Goal: Communication & Community: Answer question/provide support

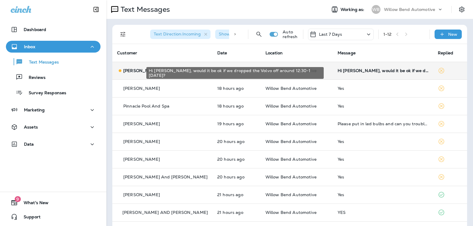
click at [381, 70] on div "Hi [PERSON_NAME], would it be ok if we dropped the Volvo off around 12:30-1 [DA…" at bounding box center [383, 70] width 91 height 5
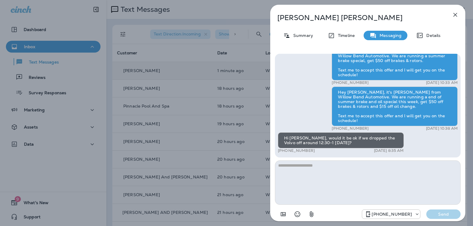
click at [305, 169] on textarea at bounding box center [368, 183] width 186 height 44
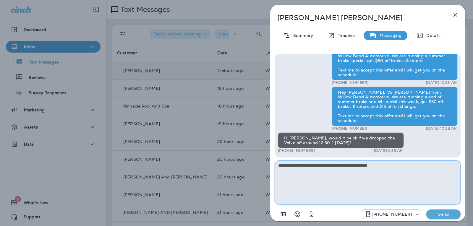
drag, startPoint x: 401, startPoint y: 166, endPoint x: 260, endPoint y: 175, distance: 141.3
click at [260, 175] on div "[PERSON_NAME] Summary Timeline Messaging Details Warning Lights Blinking? If yo…" at bounding box center [236, 113] width 473 height 226
type textarea "**********"
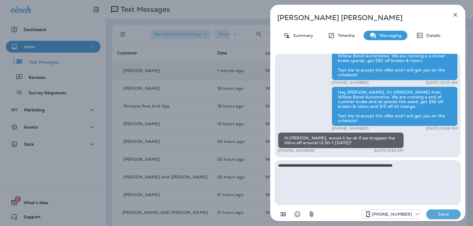
click at [454, 213] on p "Send" at bounding box center [443, 214] width 25 height 5
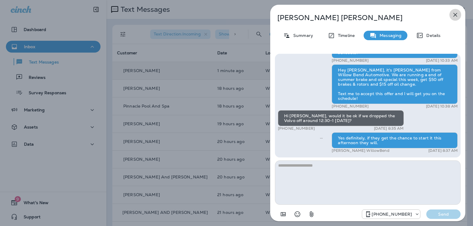
click at [458, 11] on icon "button" at bounding box center [455, 14] width 7 height 7
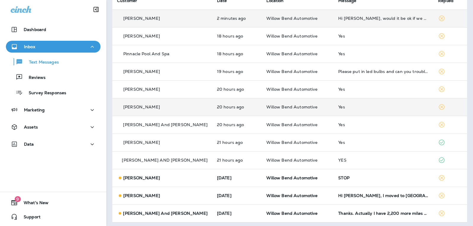
scroll to position [55, 0]
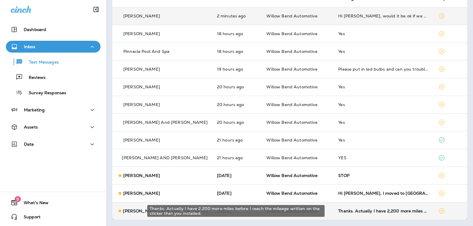
click at [366, 212] on div "Thanks. Actually I have 2,200 more miles before I reach the mileage written on …" at bounding box center [383, 211] width 90 height 5
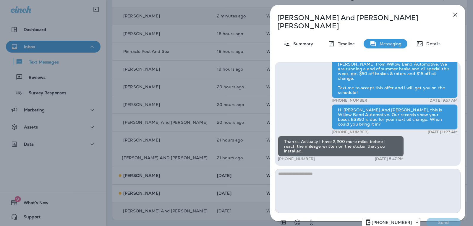
click at [303, 169] on textarea at bounding box center [368, 191] width 186 height 44
click at [298, 219] on icon "Select an emoji" at bounding box center [297, 222] width 7 height 7
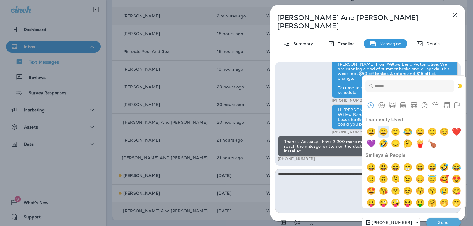
click at [384, 131] on img "grinning" at bounding box center [384, 132] width 12 height 12
type textarea "**********"
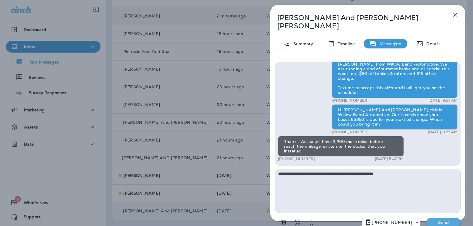
drag, startPoint x: 452, startPoint y: 211, endPoint x: 446, endPoint y: 203, distance: 9.8
click at [452, 218] on button "Send" at bounding box center [443, 222] width 34 height 9
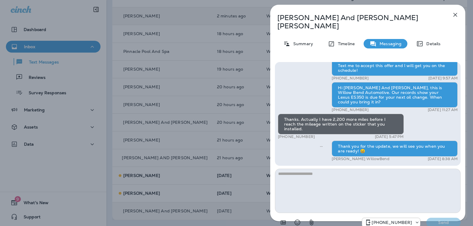
click at [458, 14] on icon "button" at bounding box center [455, 14] width 7 height 7
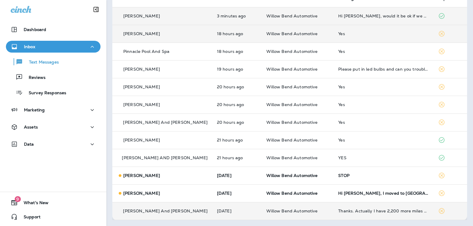
click at [373, 31] on td "Yes" at bounding box center [384, 34] width 100 height 18
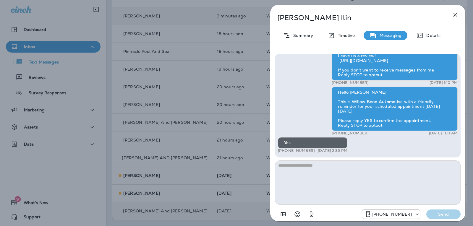
click at [314, 162] on textarea at bounding box center [368, 183] width 186 height 44
type textarea "**********"
click at [440, 218] on button "Send" at bounding box center [443, 214] width 34 height 9
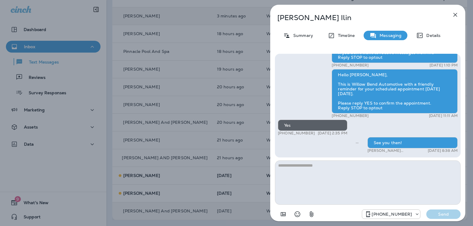
click at [457, 14] on icon "button" at bounding box center [455, 14] width 7 height 7
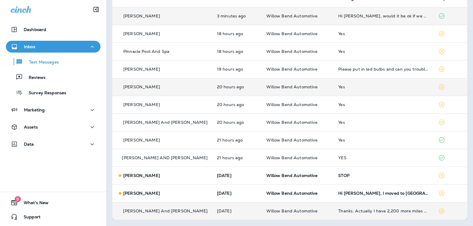
click at [358, 90] on td "Yes" at bounding box center [384, 87] width 100 height 18
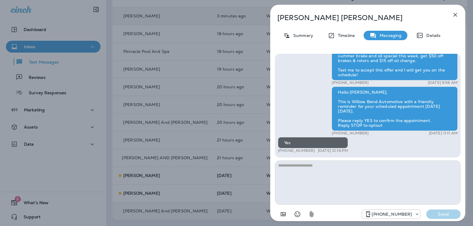
click at [307, 173] on textarea at bounding box center [368, 183] width 186 height 44
type textarea "**********"
click at [433, 213] on p "Send" at bounding box center [443, 214] width 25 height 5
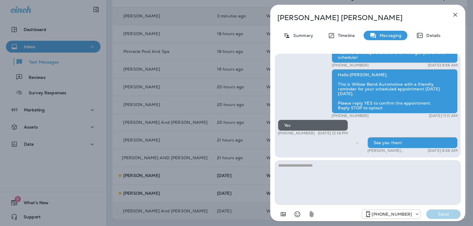
click at [458, 13] on icon "button" at bounding box center [455, 14] width 7 height 7
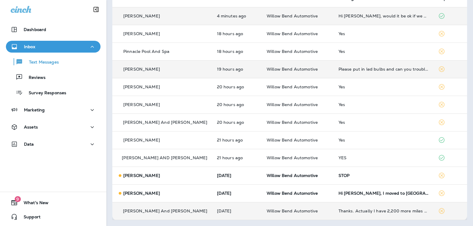
scroll to position [25, 0]
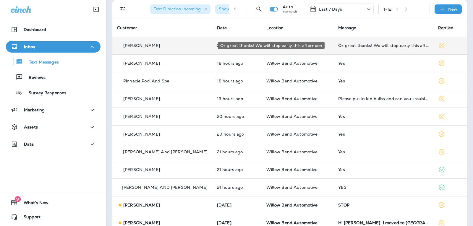
click at [383, 46] on div "Ok great thanks! We will stop early this afternoon" at bounding box center [383, 45] width 90 height 5
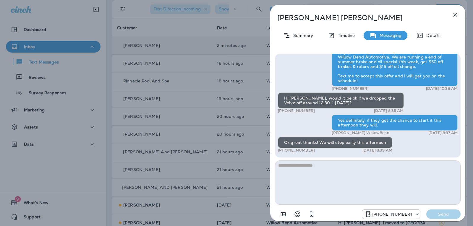
click at [308, 171] on textarea at bounding box center [368, 183] width 186 height 44
type textarea "*"
type textarea "**********"
click at [453, 216] on p "Send" at bounding box center [443, 214] width 25 height 5
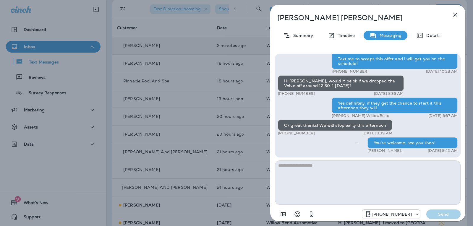
click at [460, 13] on button "button" at bounding box center [455, 15] width 12 height 12
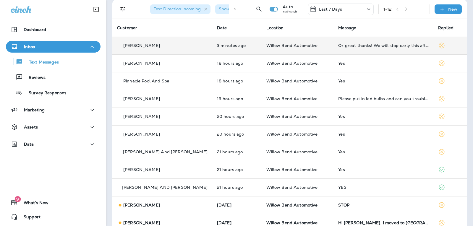
click at [355, 10] on div "Last 7 Days" at bounding box center [341, 10] width 66 height 12
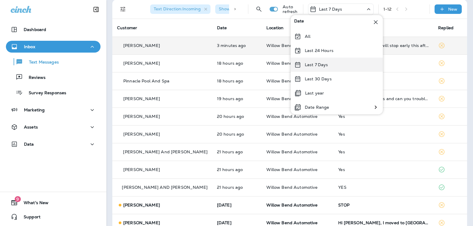
click at [342, 65] on div "Last 7 Days" at bounding box center [337, 65] width 92 height 14
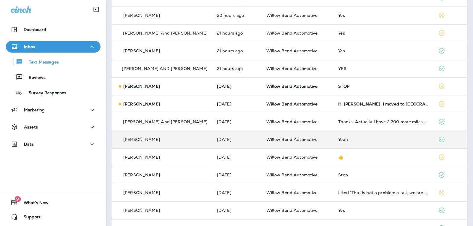
scroll to position [137, 0]
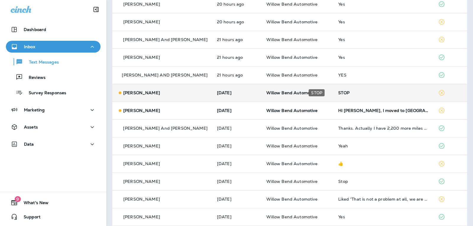
click at [363, 90] on div "STOP" at bounding box center [383, 92] width 90 height 5
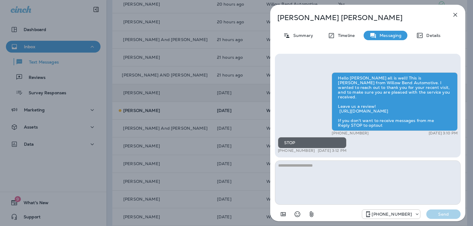
click at [461, 11] on div "[PERSON_NAME] Summary Timeline Messaging Details Hello [PERSON_NAME] all is wel…" at bounding box center [367, 115] width 195 height 220
click at [457, 13] on icon "button" at bounding box center [456, 15] width 4 height 4
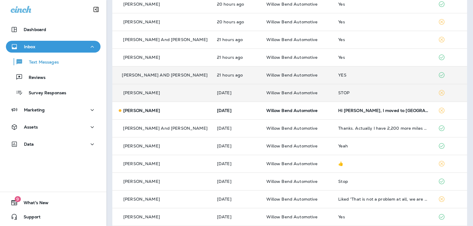
click at [385, 76] on div "YES" at bounding box center [383, 75] width 90 height 5
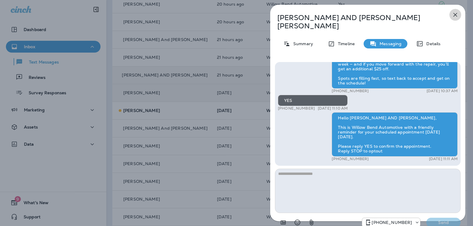
click at [455, 14] on icon "button" at bounding box center [455, 14] width 7 height 7
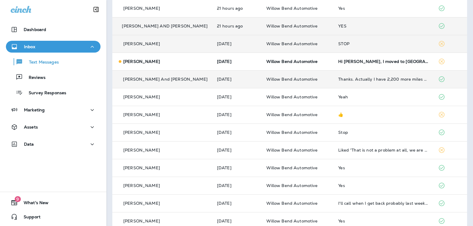
scroll to position [197, 0]
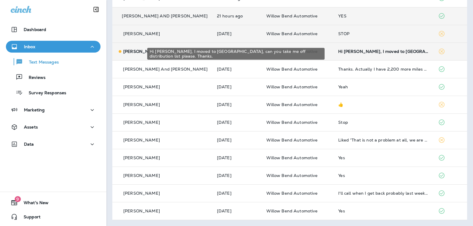
click at [376, 51] on div "Hi [PERSON_NAME], I moved to [GEOGRAPHIC_DATA], can you take me off distributio…" at bounding box center [383, 51] width 90 height 5
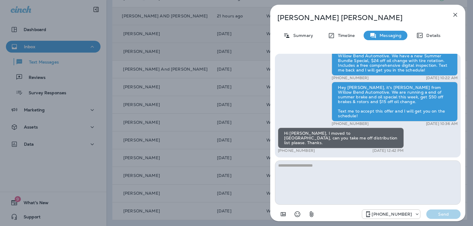
click at [297, 166] on textarea at bounding box center [368, 183] width 186 height 44
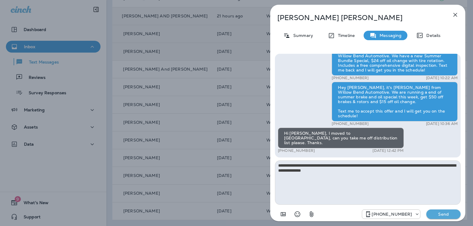
type textarea "**********"
click at [446, 213] on p "Send" at bounding box center [443, 214] width 25 height 5
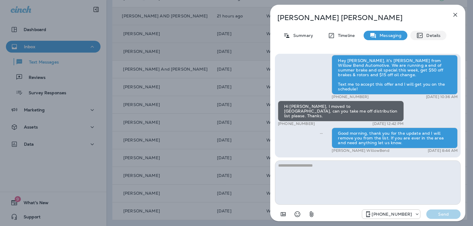
click at [421, 35] on icon at bounding box center [419, 35] width 7 height 7
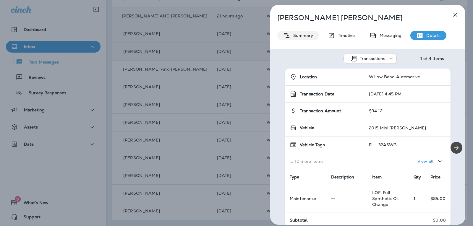
click at [300, 34] on p "Summary" at bounding box center [301, 35] width 23 height 5
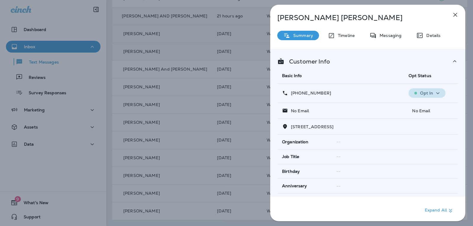
click at [422, 91] on p "Opt In" at bounding box center [426, 93] width 13 height 5
click at [420, 107] on p "Opt out" at bounding box center [423, 107] width 16 height 5
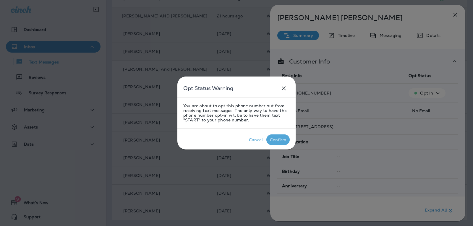
click at [279, 139] on div "Confirm" at bounding box center [278, 139] width 16 height 5
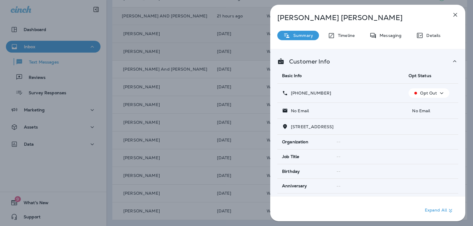
click at [462, 13] on div "[PERSON_NAME] Summary Timeline Messaging Details Customer Info Basic Info Opt S…" at bounding box center [367, 115] width 195 height 220
click at [456, 14] on icon "button" at bounding box center [455, 14] width 7 height 7
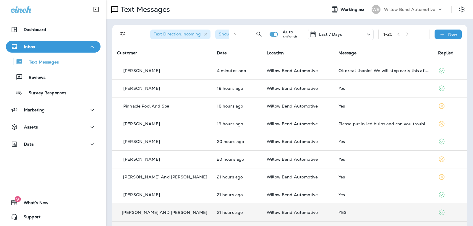
click at [330, 33] on p "Last 7 Days" at bounding box center [330, 34] width 23 height 5
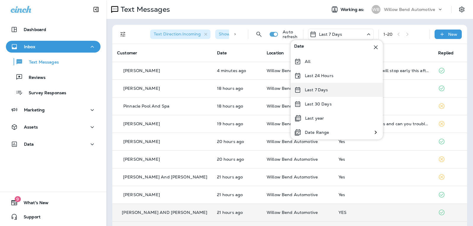
click at [324, 90] on p "Last 7 Days" at bounding box center [316, 90] width 23 height 5
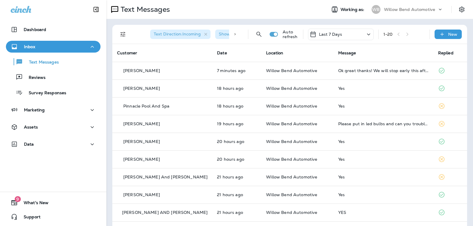
click at [337, 37] on div "Last 7 Days" at bounding box center [341, 35] width 66 height 12
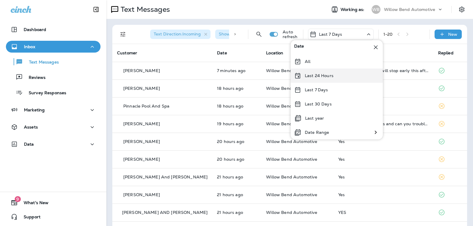
click at [333, 75] on div "Last 24 Hours" at bounding box center [337, 76] width 92 height 14
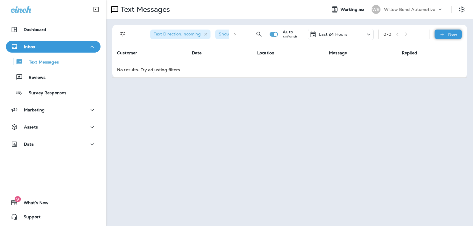
click at [441, 37] on icon at bounding box center [442, 34] width 6 height 6
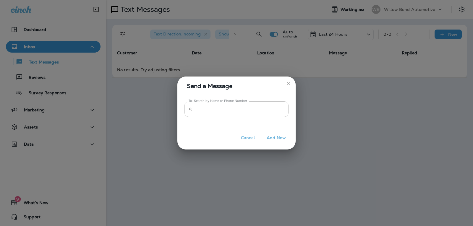
click at [274, 107] on input "To: Search by Name or Phone Number" at bounding box center [241, 109] width 93 height 16
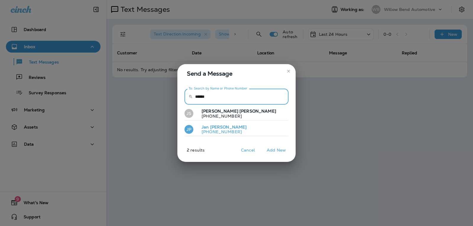
type input "******"
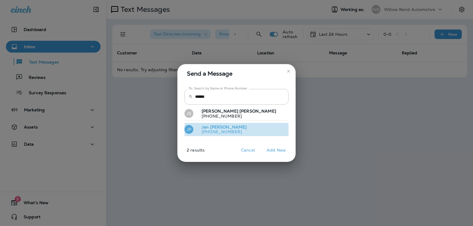
click at [254, 127] on button "JP [PERSON_NAME] [PHONE_NUMBER]" at bounding box center [236, 130] width 104 height 14
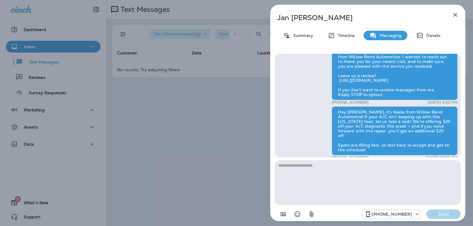
scroll to position [-148, 0]
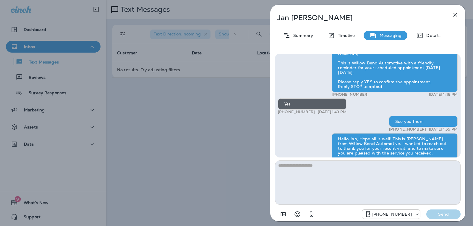
click at [452, 15] on icon "button" at bounding box center [455, 14] width 7 height 7
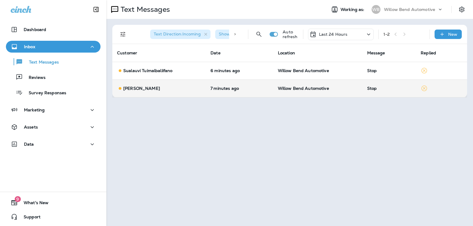
click at [375, 90] on div "Stop" at bounding box center [389, 88] width 44 height 5
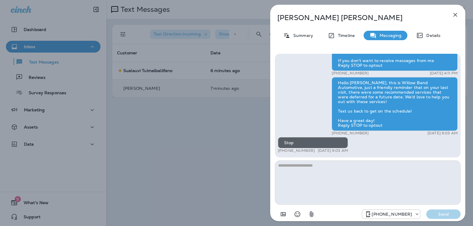
click at [454, 14] on icon "button" at bounding box center [455, 14] width 7 height 7
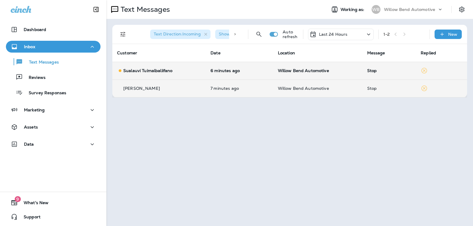
click at [315, 69] on span "Willow Bend Automotive" at bounding box center [303, 70] width 51 height 5
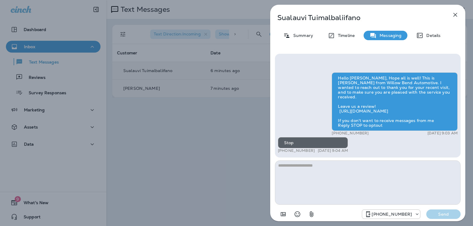
click at [457, 16] on icon "button" at bounding box center [455, 14] width 7 height 7
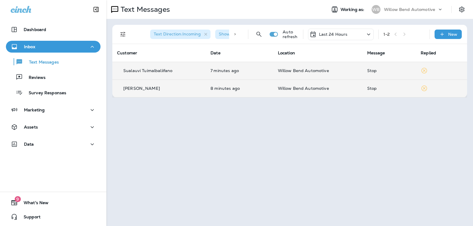
click at [335, 29] on div "Last 24 Hours" at bounding box center [341, 35] width 66 height 12
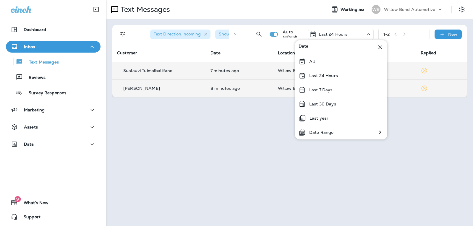
click at [339, 35] on p "Last 24 Hours" at bounding box center [333, 34] width 29 height 5
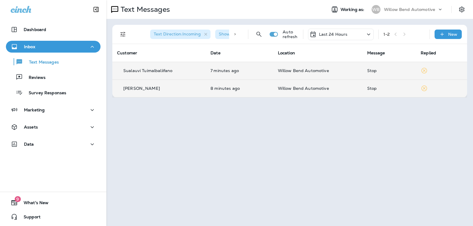
click at [338, 31] on div "Last 24 Hours" at bounding box center [341, 35] width 66 height 12
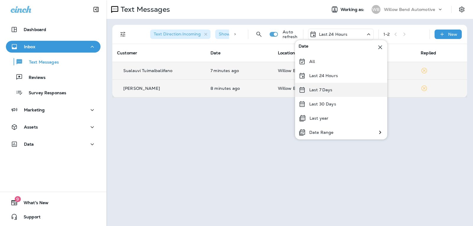
click at [323, 89] on p "Last 7 Days" at bounding box center [320, 90] width 23 height 5
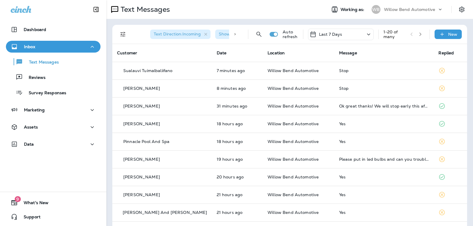
click at [339, 35] on div "Last 7 Days" at bounding box center [341, 35] width 66 height 12
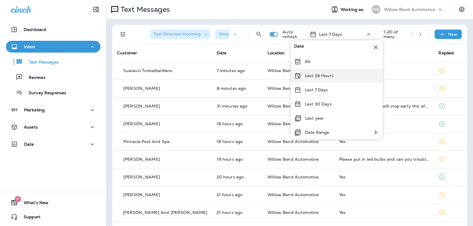
click at [329, 74] on p "Last 24 Hours" at bounding box center [319, 75] width 29 height 5
